Goal: Information Seeking & Learning: Compare options

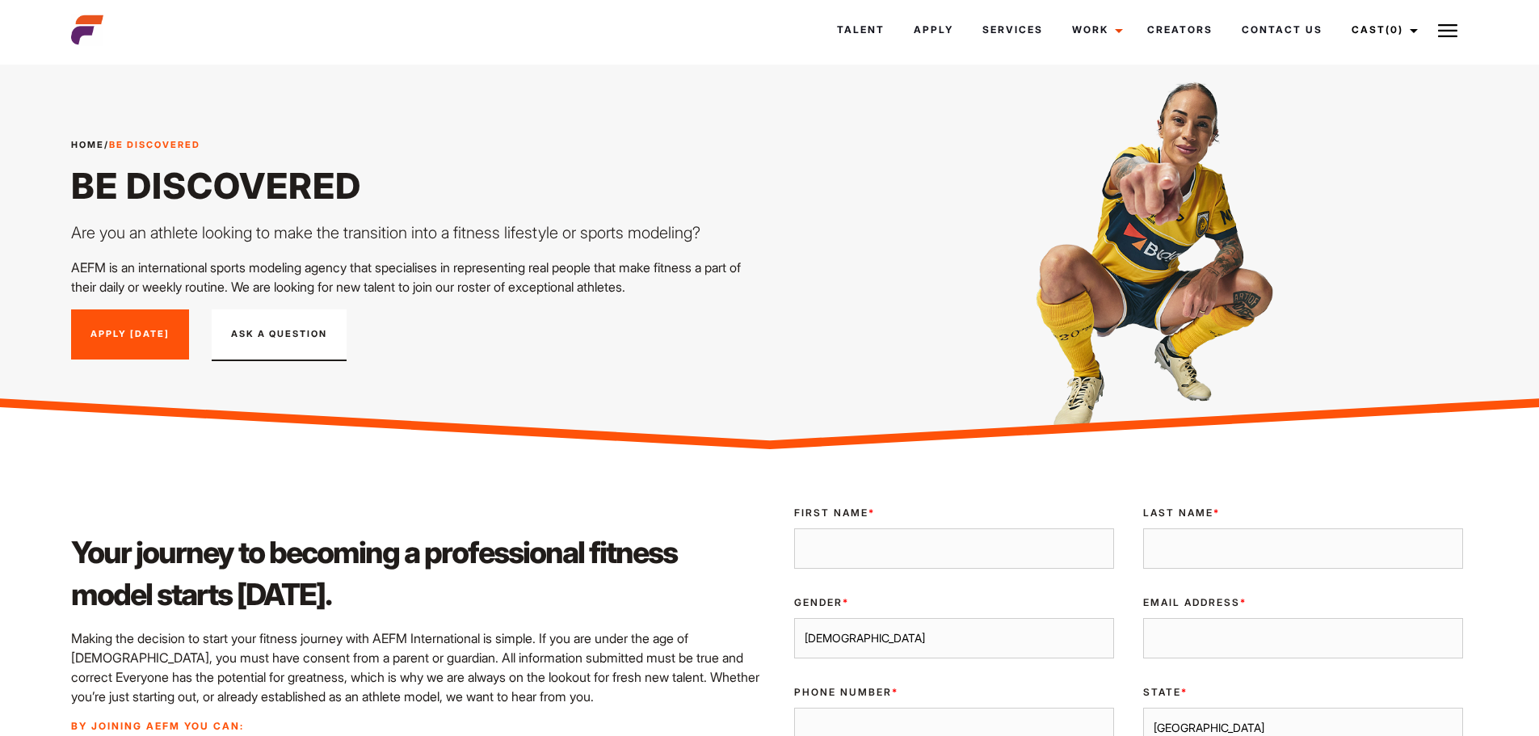
click at [874, 26] on link "Talent" at bounding box center [860, 30] width 77 height 44
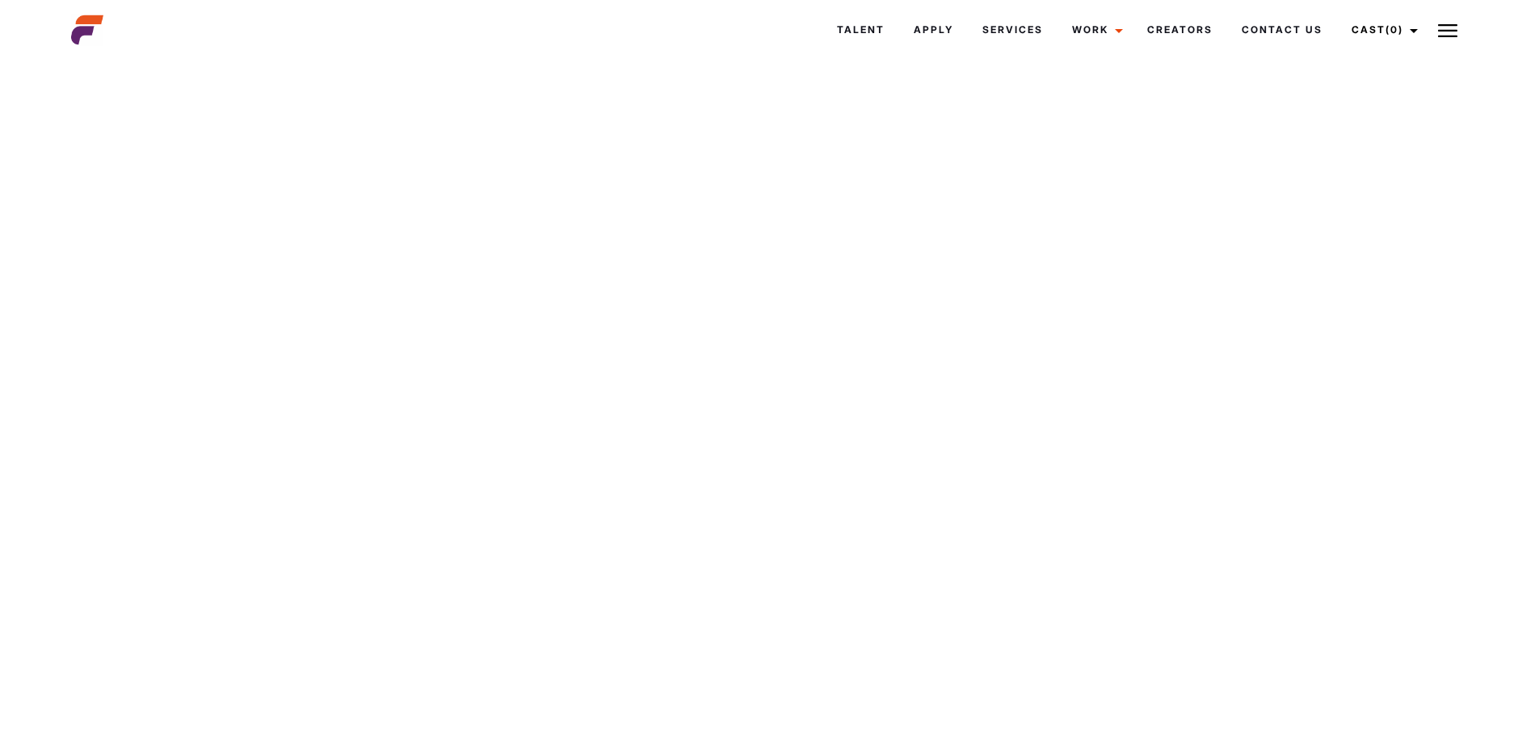
scroll to position [10024, 0]
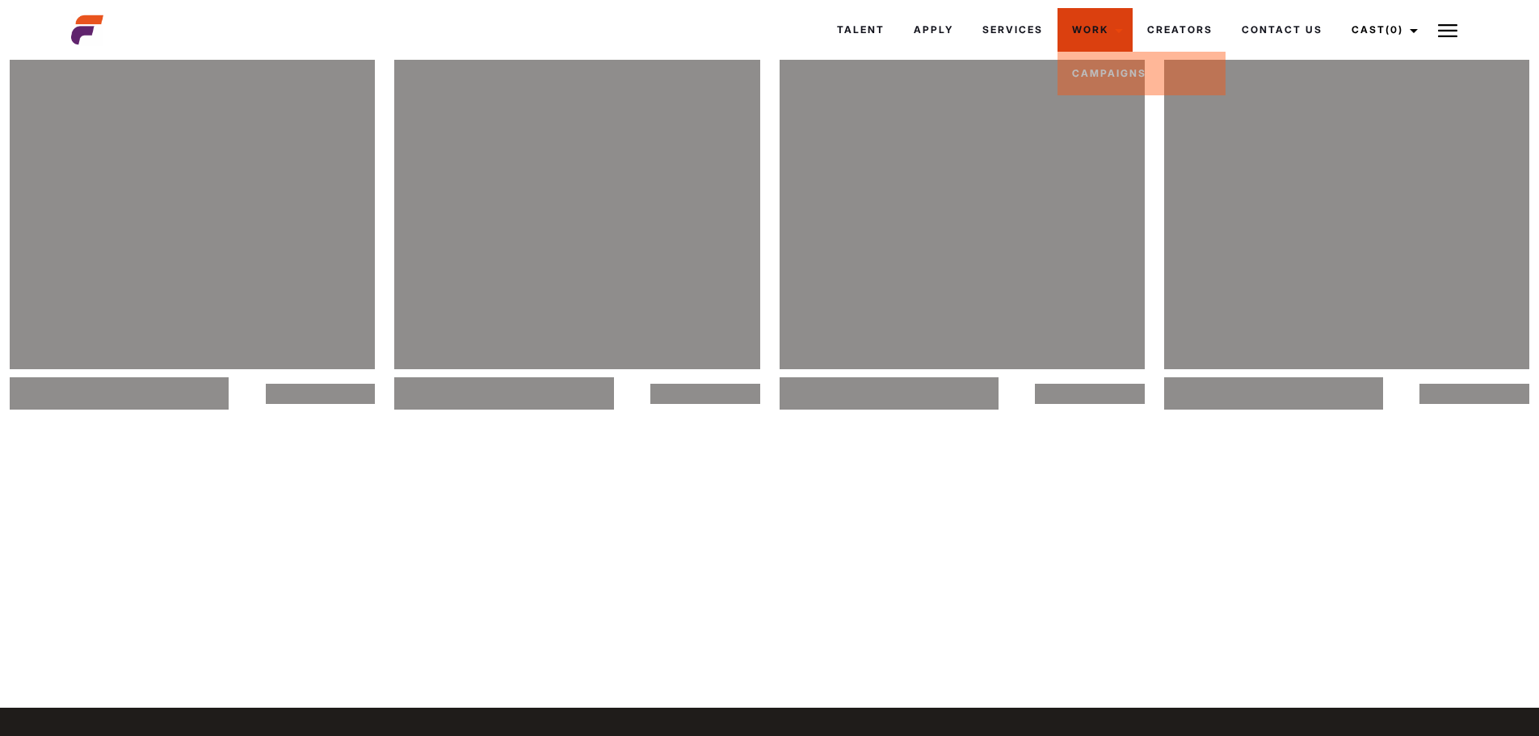
click at [1093, 24] on link "Work" at bounding box center [1094, 30] width 75 height 44
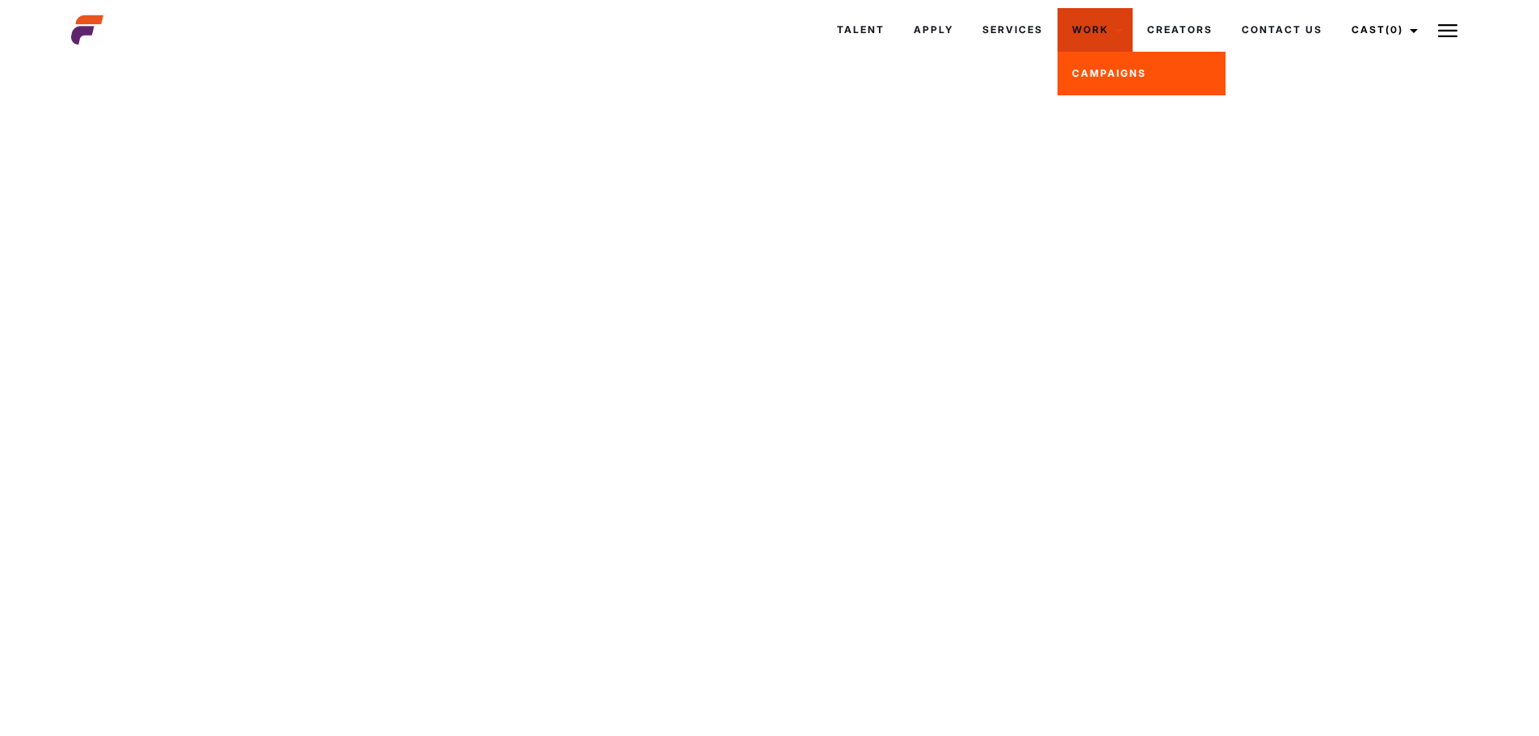
scroll to position [11540, 0]
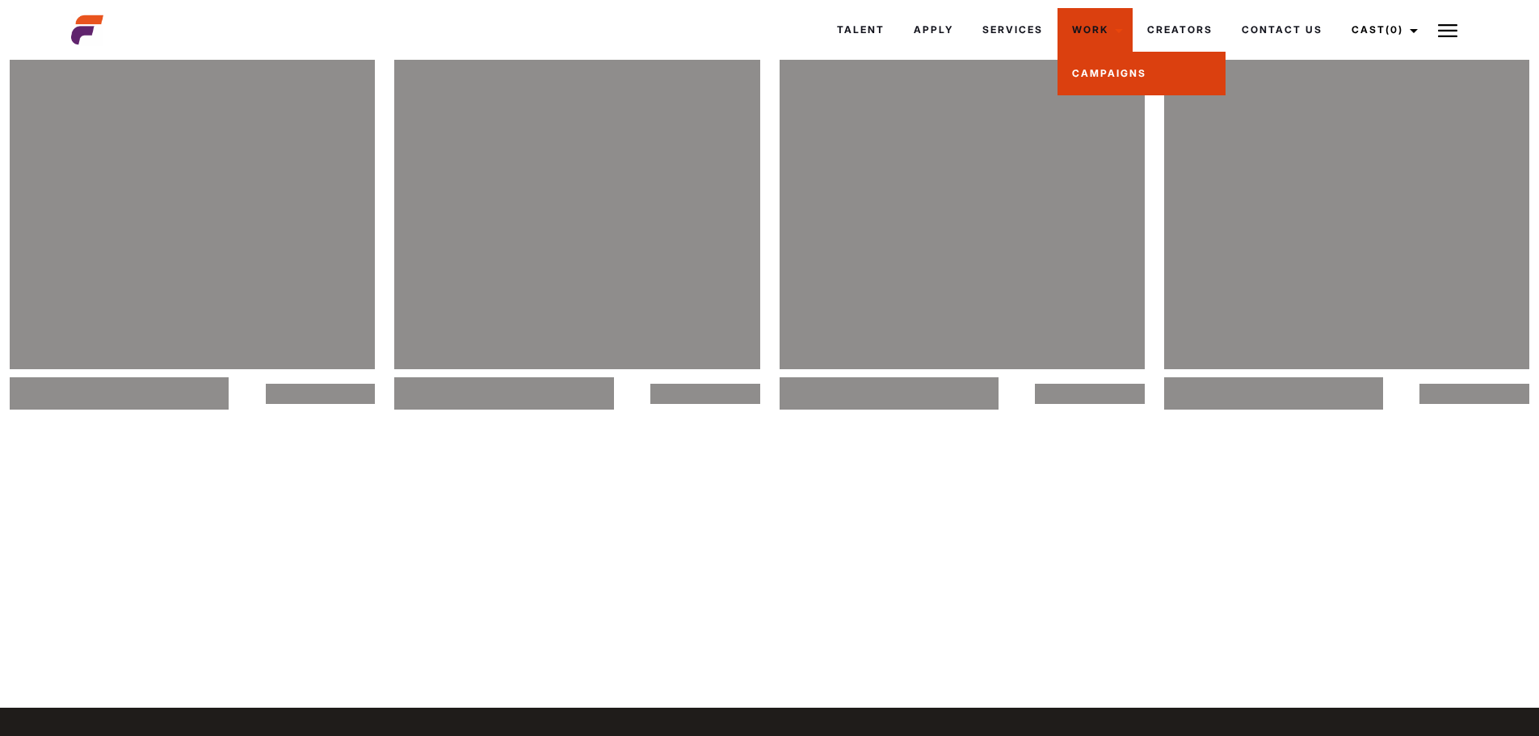
click at [1105, 66] on link "Campaigns" at bounding box center [1141, 74] width 168 height 44
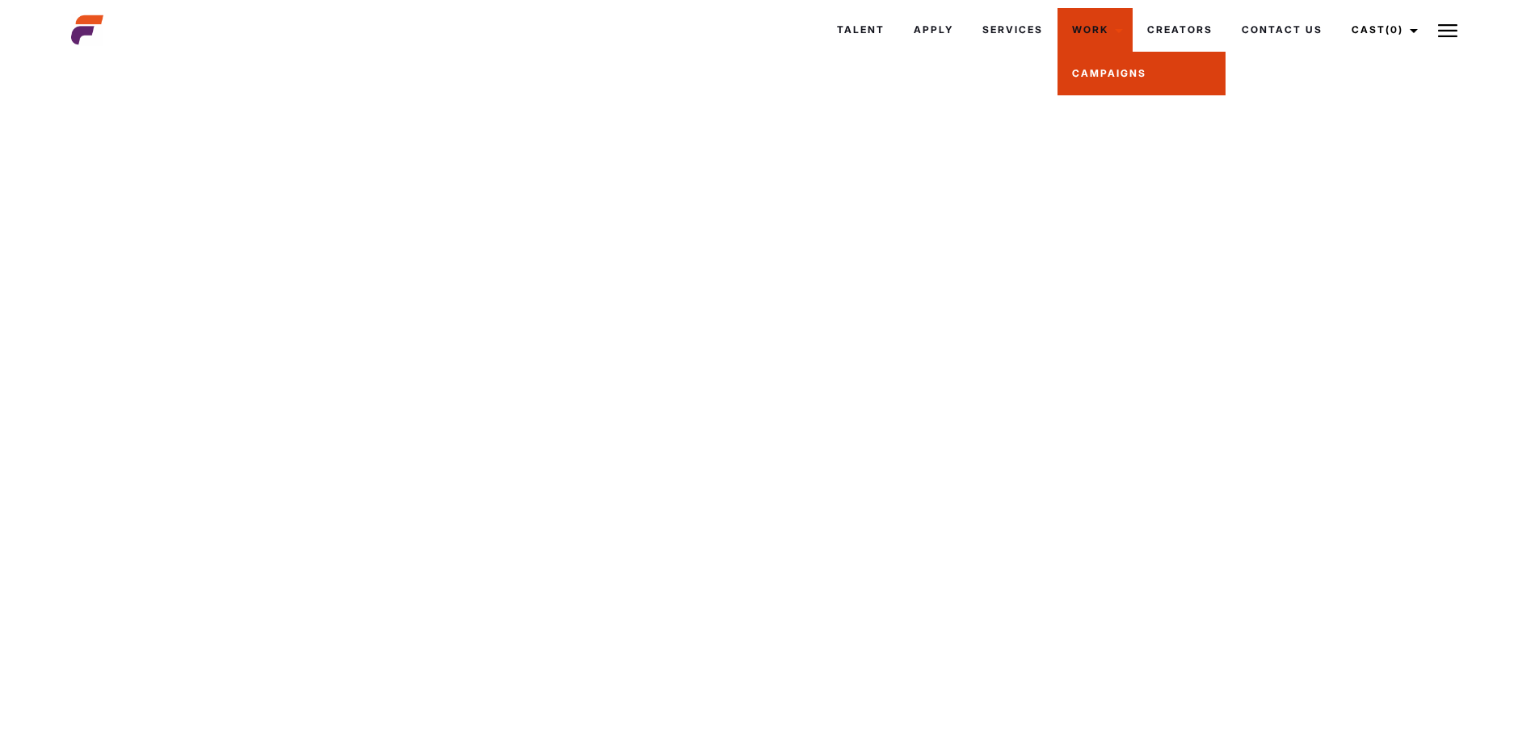
scroll to position [13055, 0]
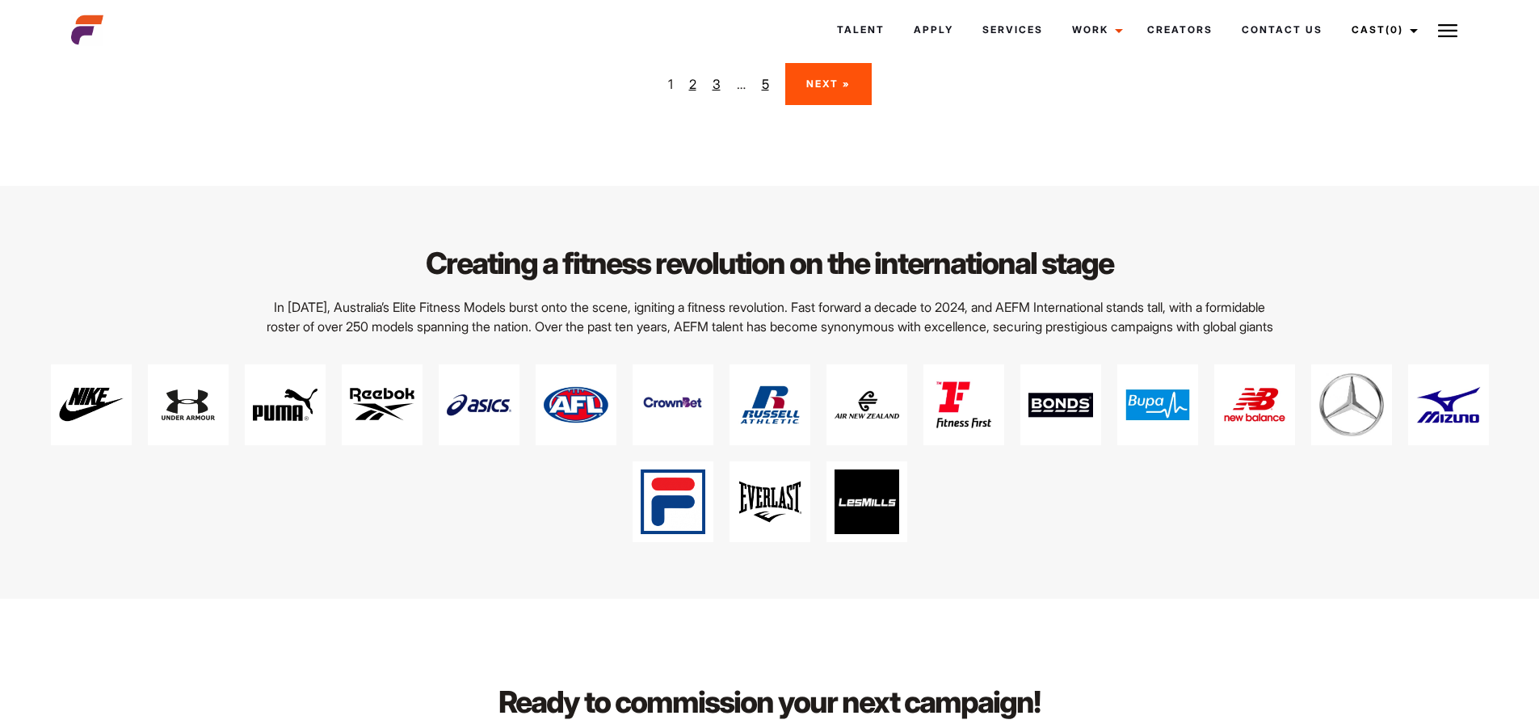
scroll to position [2908, 0]
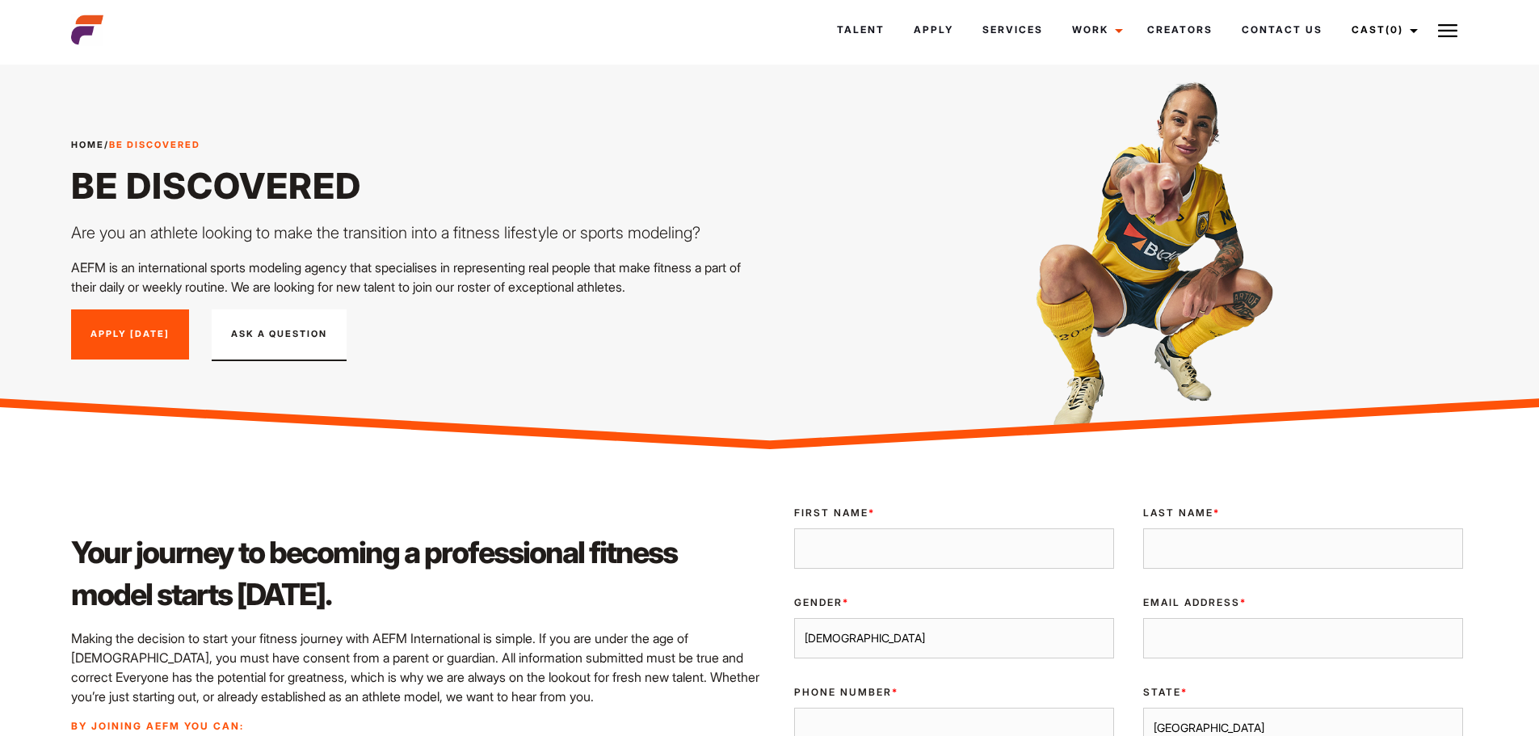
click at [851, 36] on link "Talent" at bounding box center [860, 30] width 77 height 44
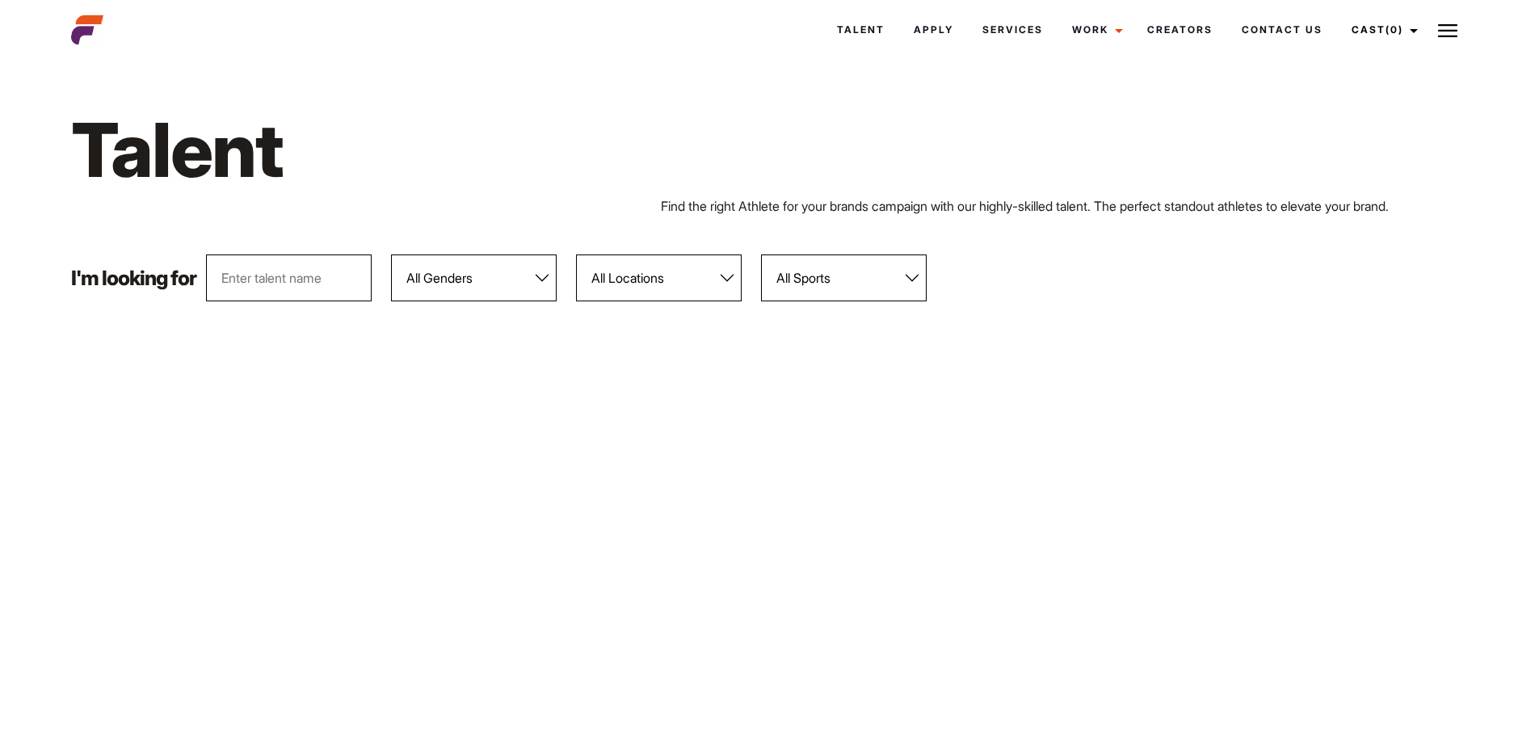
click at [675, 254] on div "Talent Find the right Athlete for your brands campaign with our highly-skilled …" at bounding box center [769, 160] width 1416 height 190
click at [674, 270] on select "All Locations [GEOGRAPHIC_DATA] [GEOGRAPHIC_DATA] [GEOGRAPHIC_DATA] [GEOGRAPHIC…" at bounding box center [659, 277] width 166 height 47
select select "113"
click at [577, 254] on select "All Locations [GEOGRAPHIC_DATA] [GEOGRAPHIC_DATA] [GEOGRAPHIC_DATA] [GEOGRAPHIC…" at bounding box center [659, 277] width 166 height 47
click at [533, 286] on select "All Genders [DEMOGRAPHIC_DATA] [DEMOGRAPHIC_DATA]" at bounding box center [474, 277] width 166 height 47
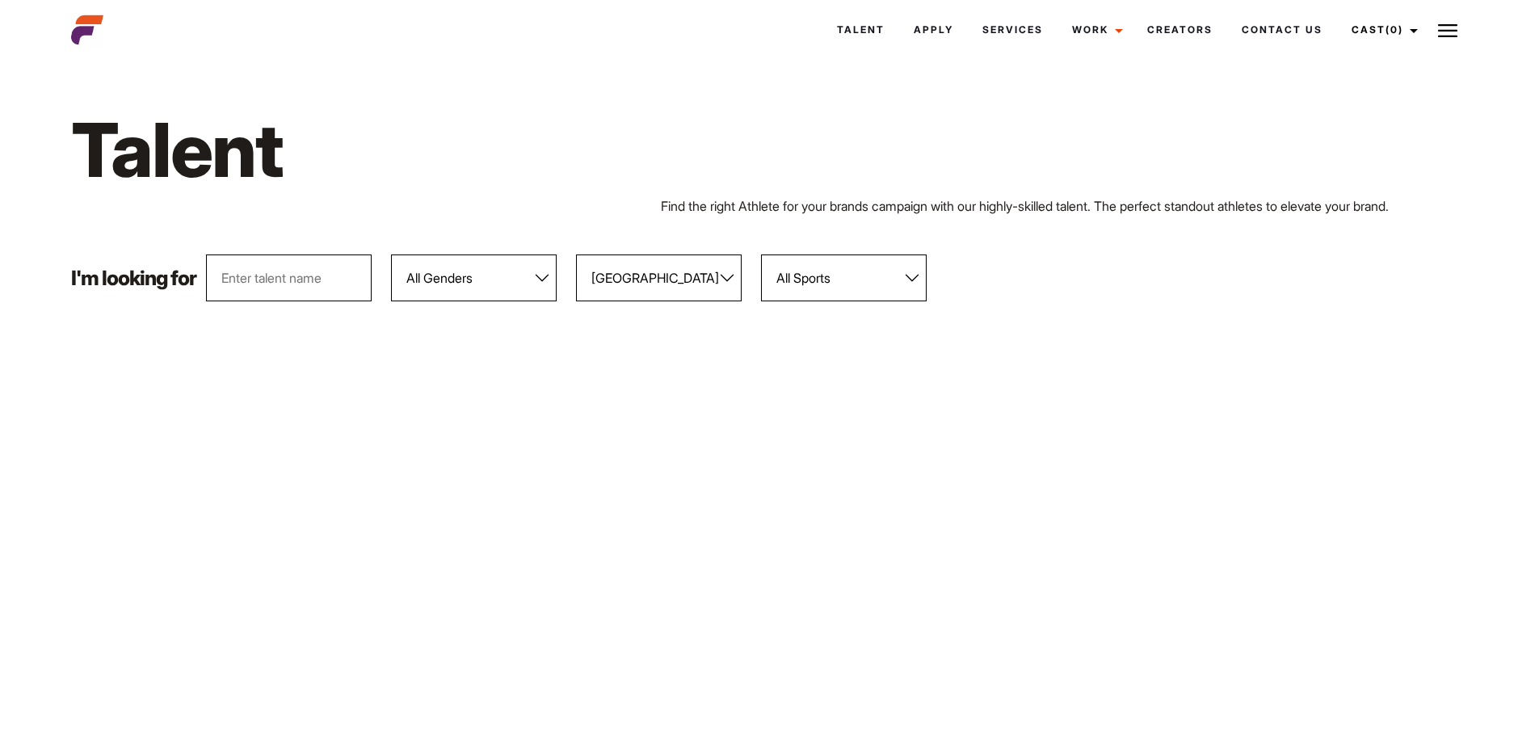
select select "103"
click at [392, 254] on select "All Genders [DEMOGRAPHIC_DATA] [DEMOGRAPHIC_DATA]" at bounding box center [474, 277] width 166 height 47
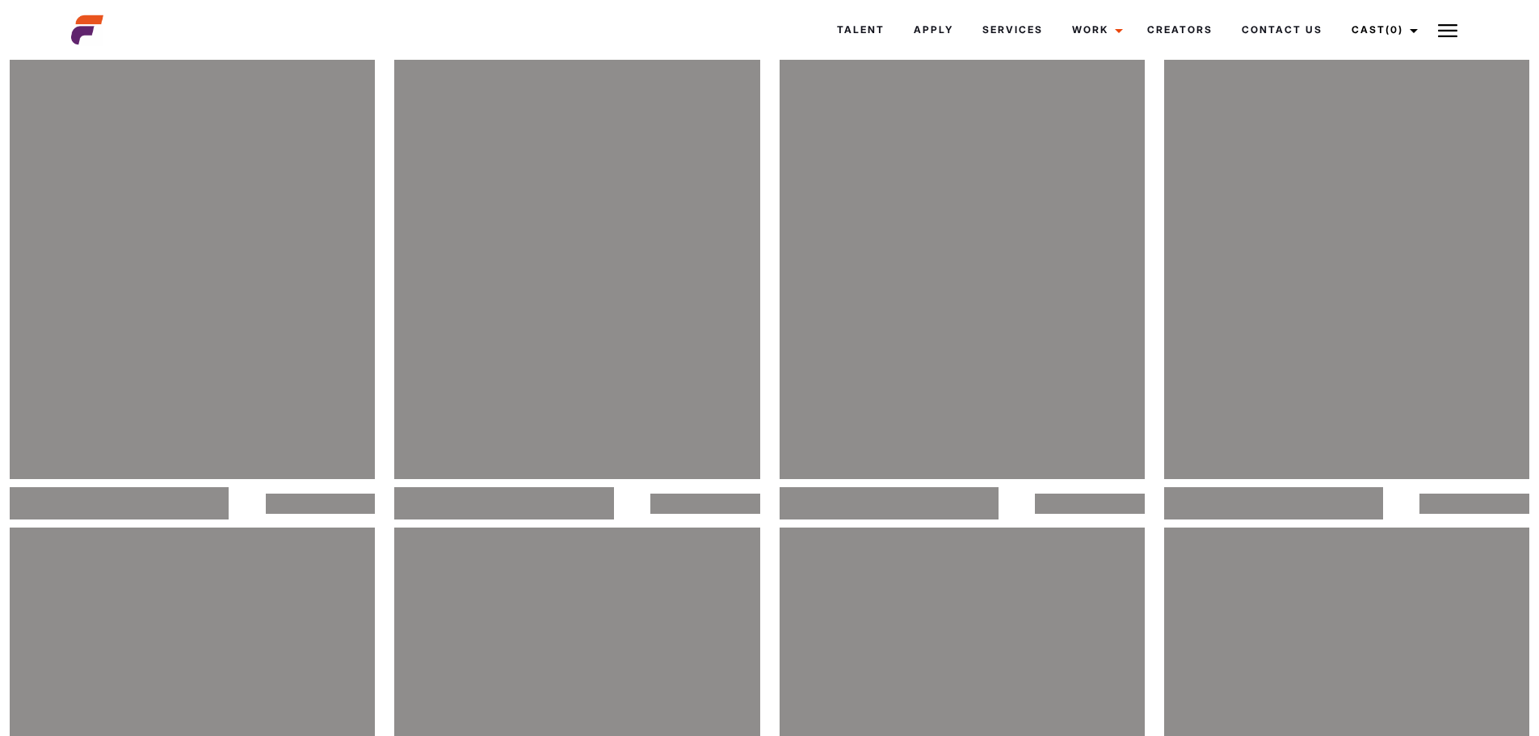
scroll to position [1858, 0]
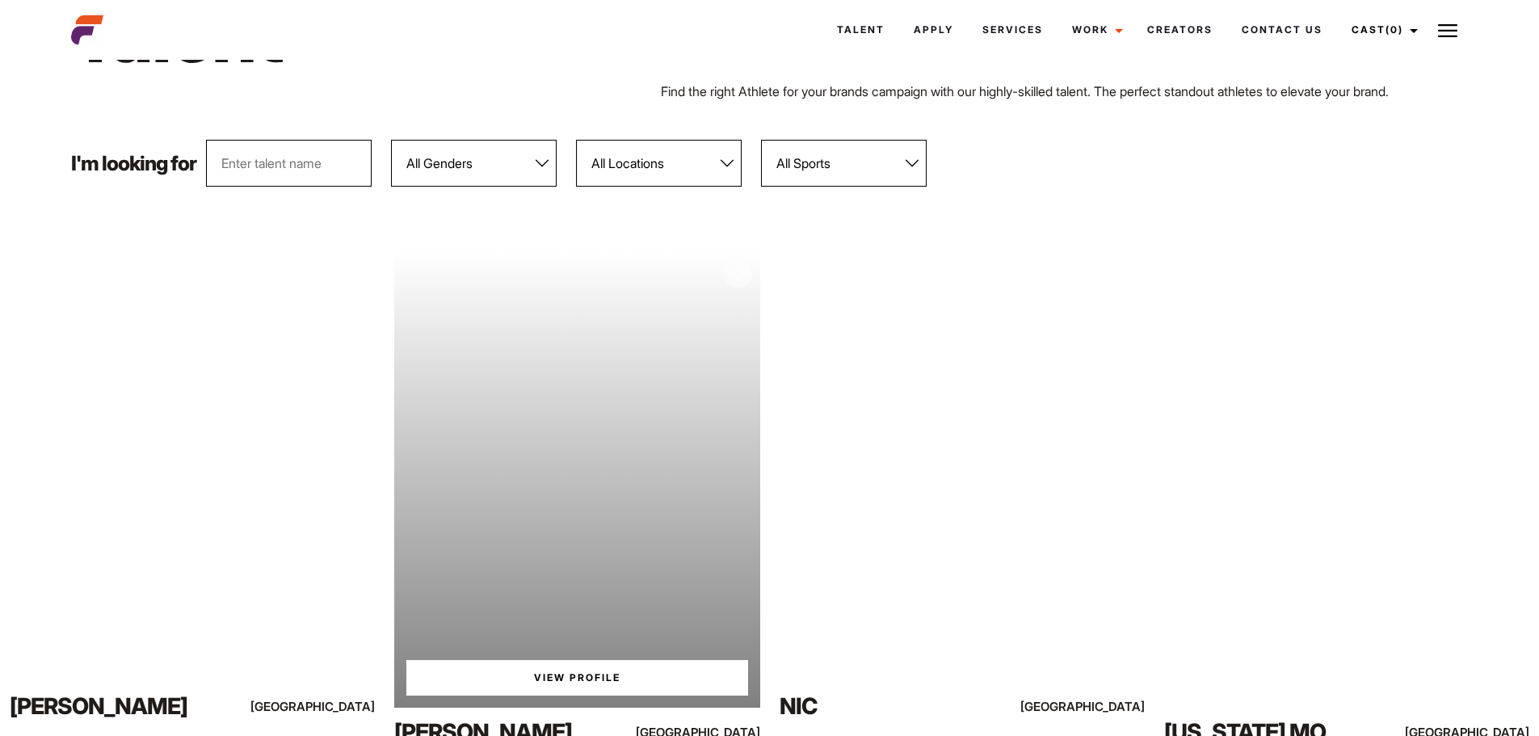
scroll to position [106, 0]
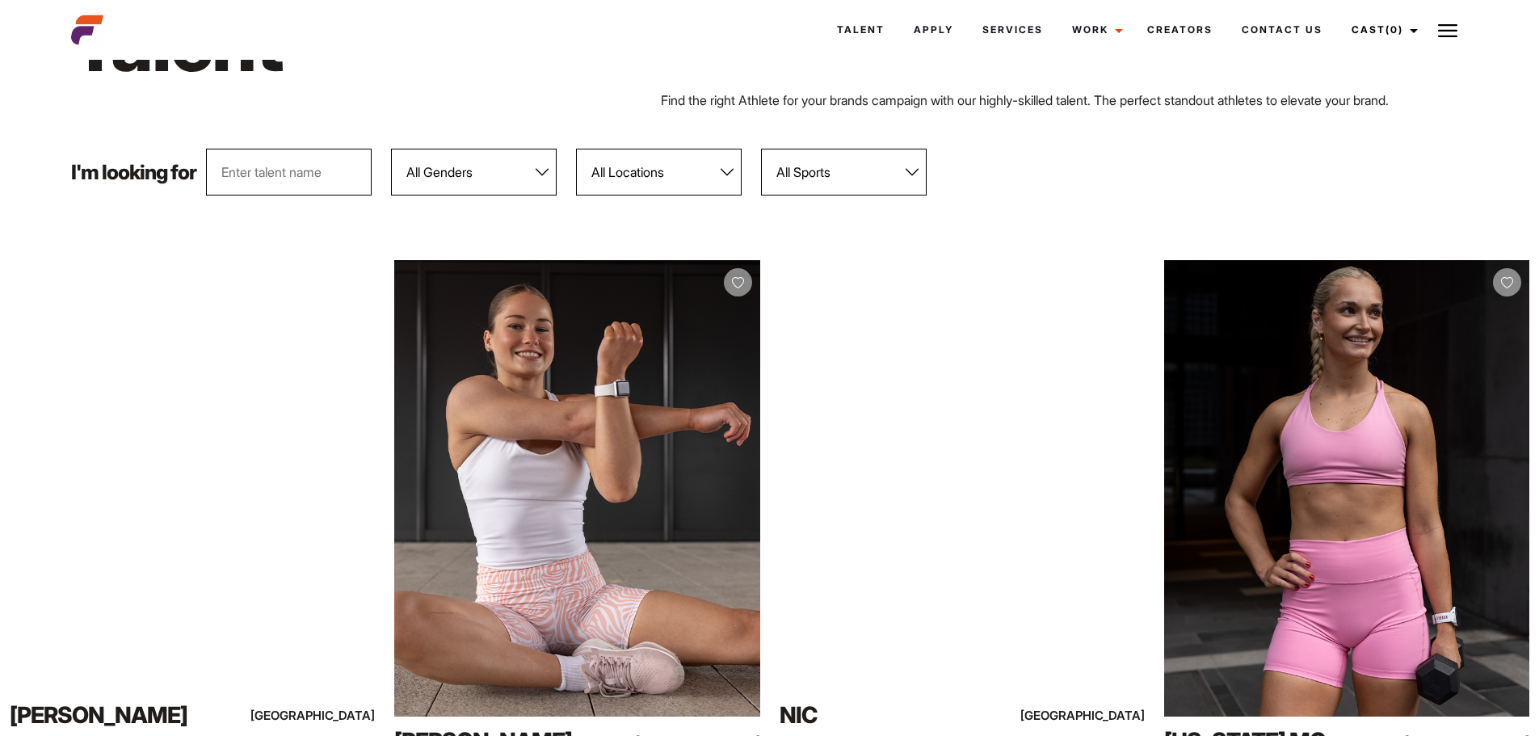
click at [517, 174] on select "All Genders [DEMOGRAPHIC_DATA] [DEMOGRAPHIC_DATA]" at bounding box center [474, 172] width 166 height 47
select select "103"
click at [392, 149] on select "All Genders [DEMOGRAPHIC_DATA] [DEMOGRAPHIC_DATA]" at bounding box center [474, 172] width 166 height 47
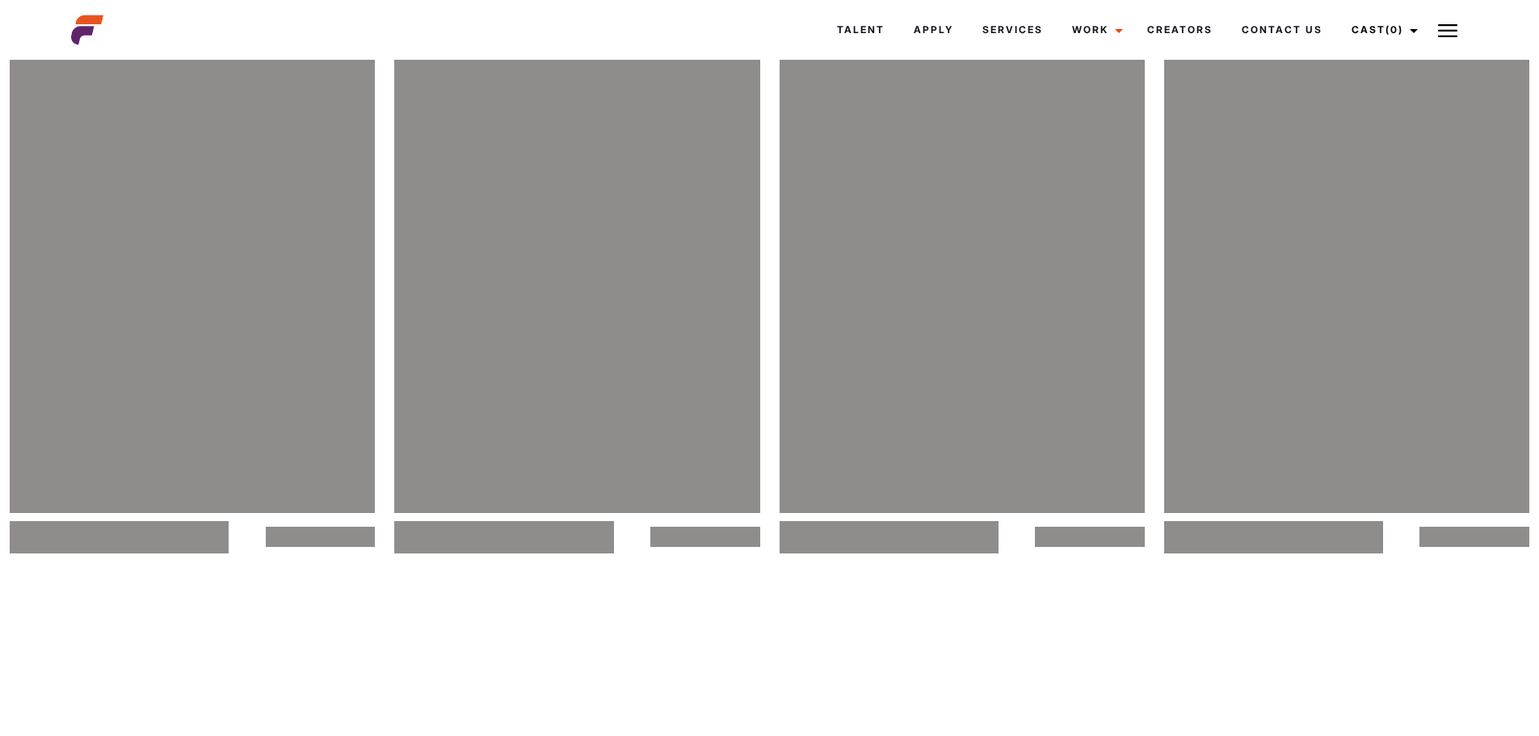
scroll to position [2368, 0]
